Goal: Information Seeking & Learning: Learn about a topic

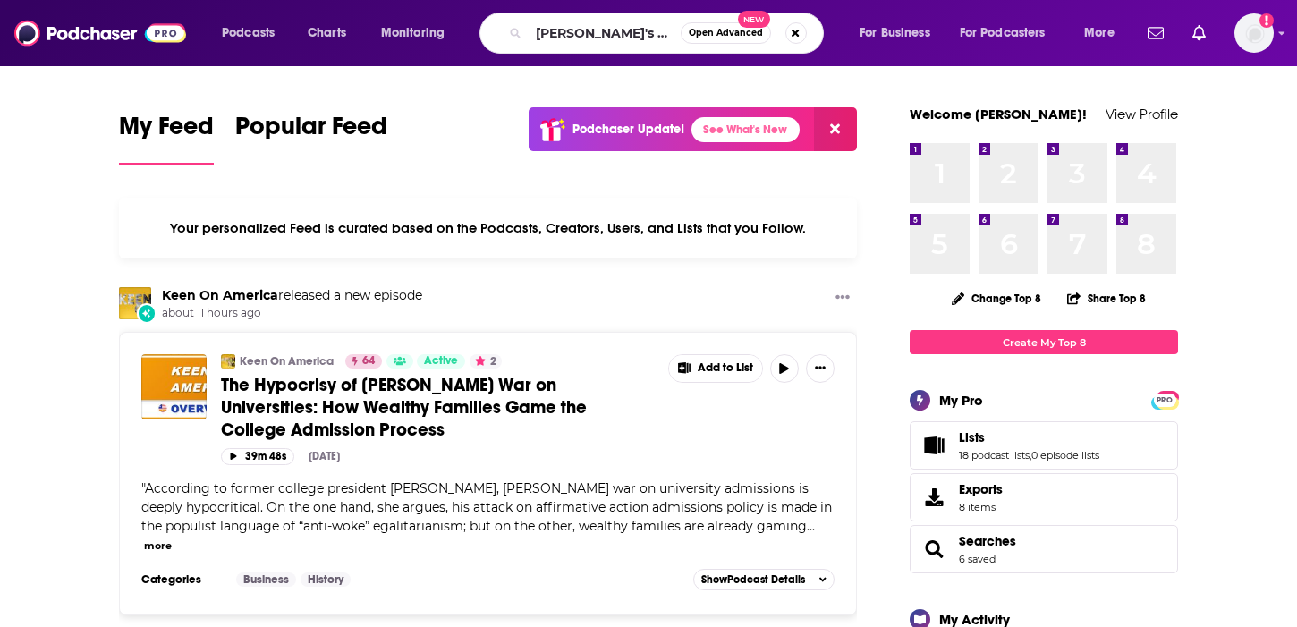
type input "[PERSON_NAME]'s Think"
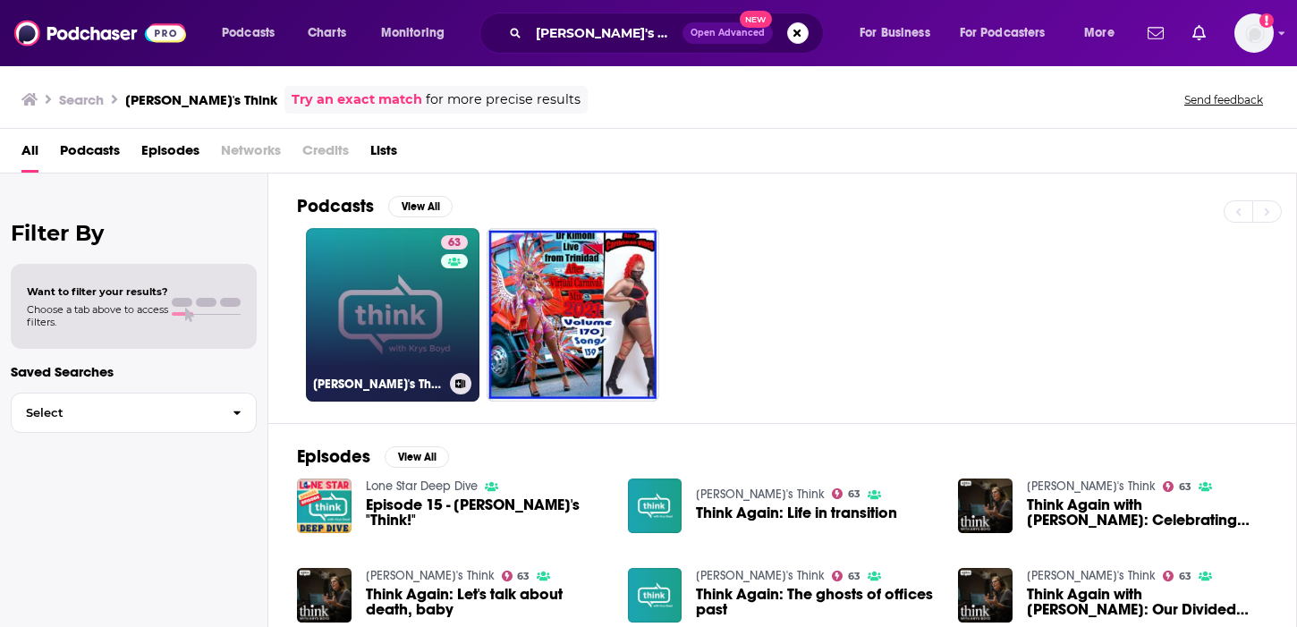
click at [386, 328] on link "63 [PERSON_NAME]'s Think" at bounding box center [393, 315] width 174 height 174
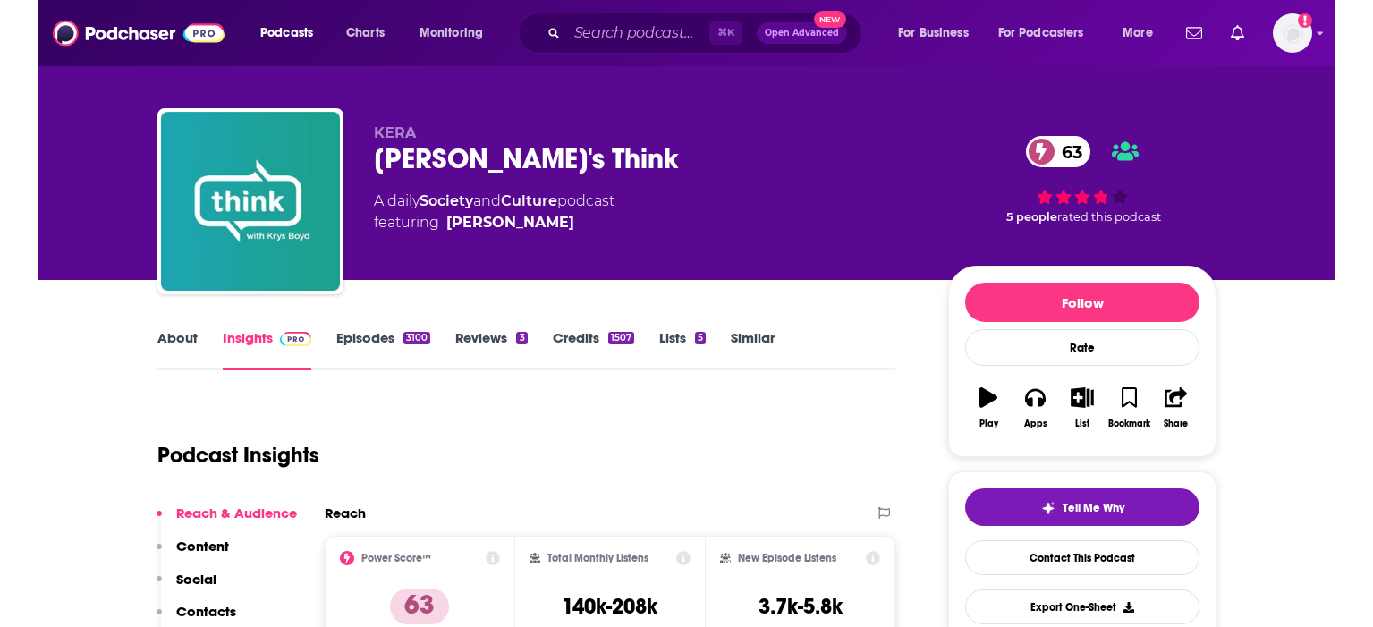
scroll to position [33, 0]
